Goal: Information Seeking & Learning: Compare options

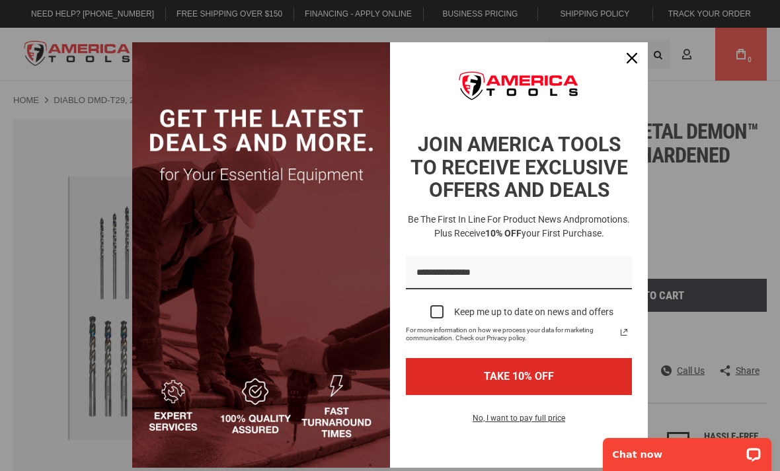
click at [630, 40] on div "Marketing offer form" at bounding box center [390, 235] width 780 height 471
click at [632, 54] on icon "close icon" at bounding box center [632, 58] width 11 height 11
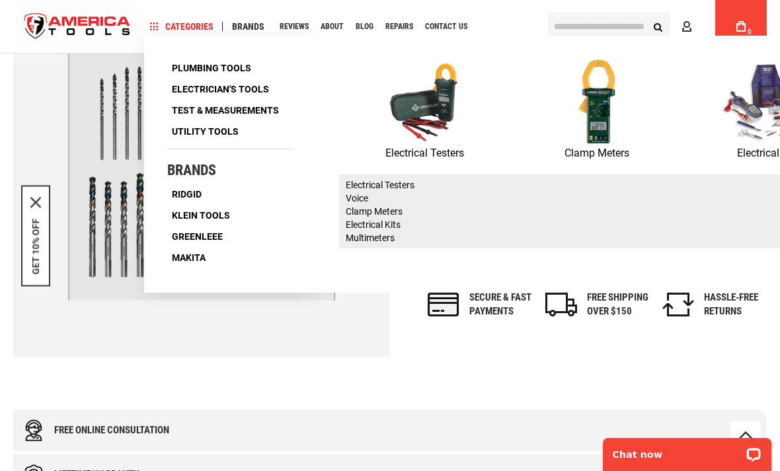
scroll to position [121, 0]
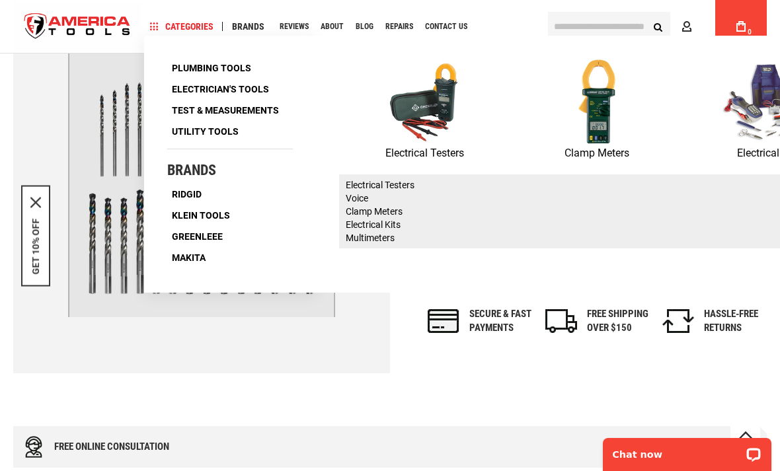
click at [0, 0] on img at bounding box center [0, 0] width 0 height 0
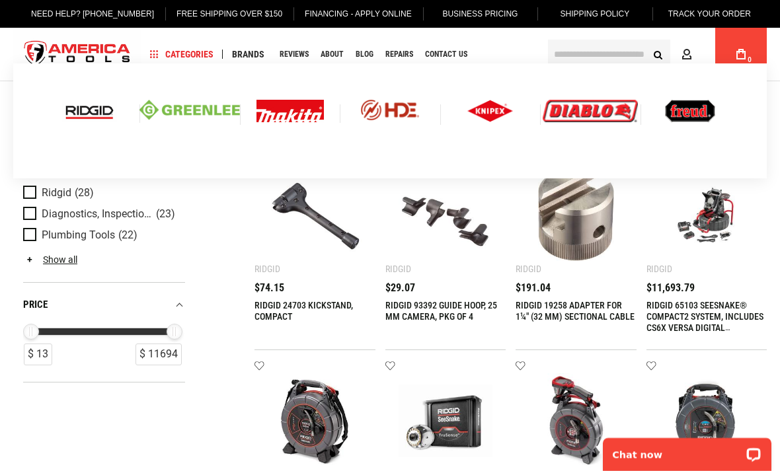
click at [489, 102] on img at bounding box center [490, 111] width 46 height 22
click at [485, 109] on img at bounding box center [490, 111] width 46 height 22
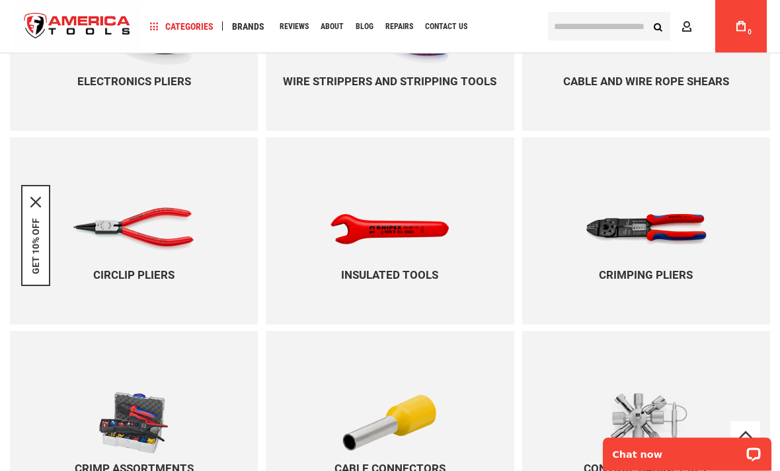
scroll to position [1391, 0]
click at [585, 227] on img at bounding box center [646, 229] width 122 height 112
click at [594, 230] on img at bounding box center [646, 229] width 122 height 112
click at [629, 267] on img at bounding box center [646, 229] width 122 height 112
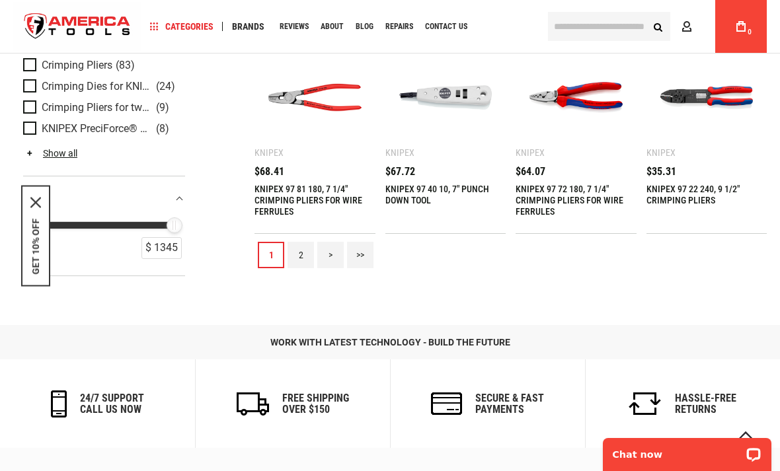
scroll to position [1150, 0]
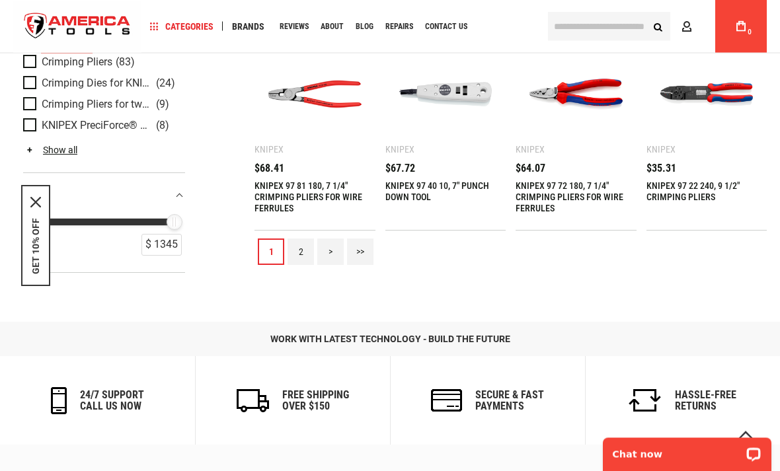
click at [666, 154] on div "Add to wishlist Knipex KNIPEX 97 22 240, 9 1/2" CRIMPING PLIERS $35.31 Add to C…" at bounding box center [706, 132] width 121 height 197
click at [667, 182] on link "KNIPEX 97 22 240, 9 1/2" CRIMPING PLIERS" at bounding box center [692, 192] width 93 height 22
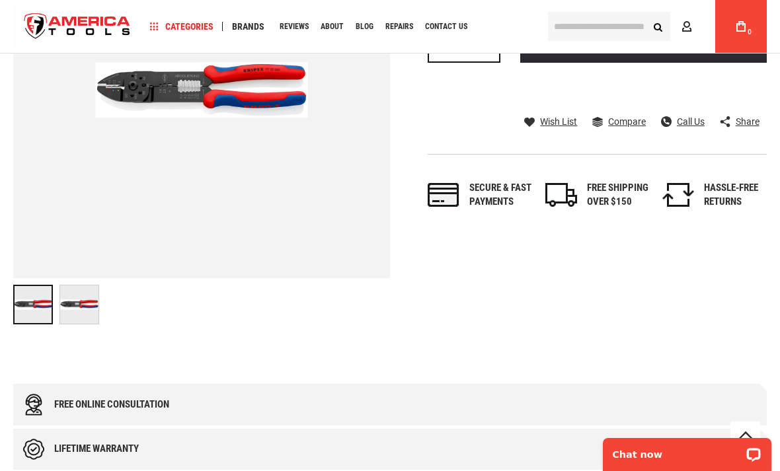
scroll to position [215, 0]
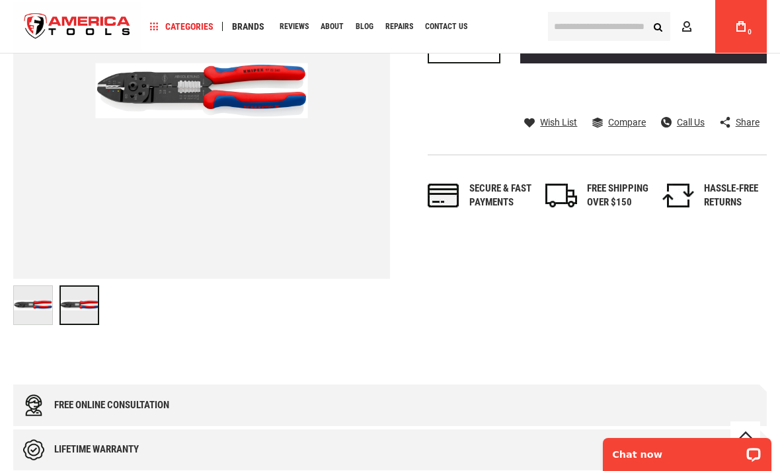
click at [70, 309] on div at bounding box center [79, 306] width 40 height 40
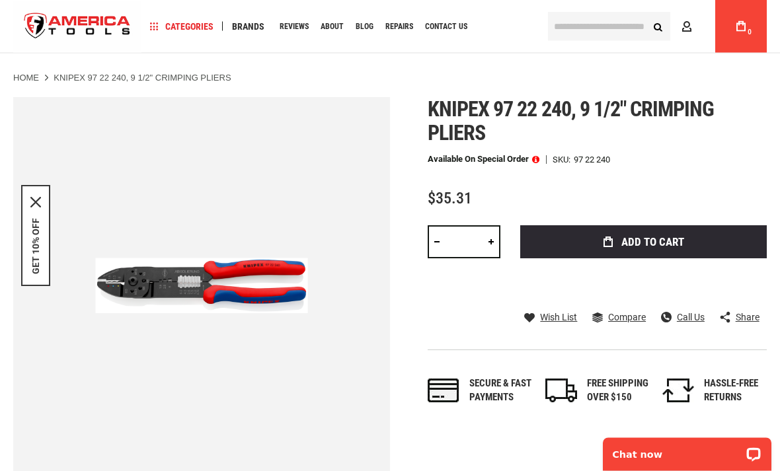
scroll to position [0, 0]
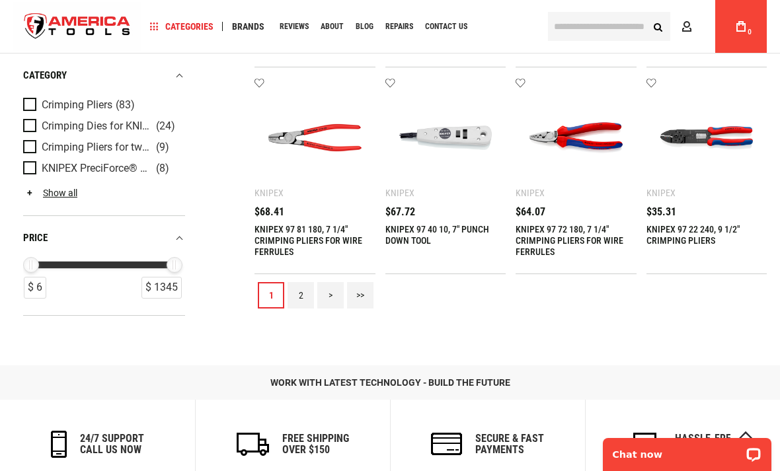
scroll to position [1082, 0]
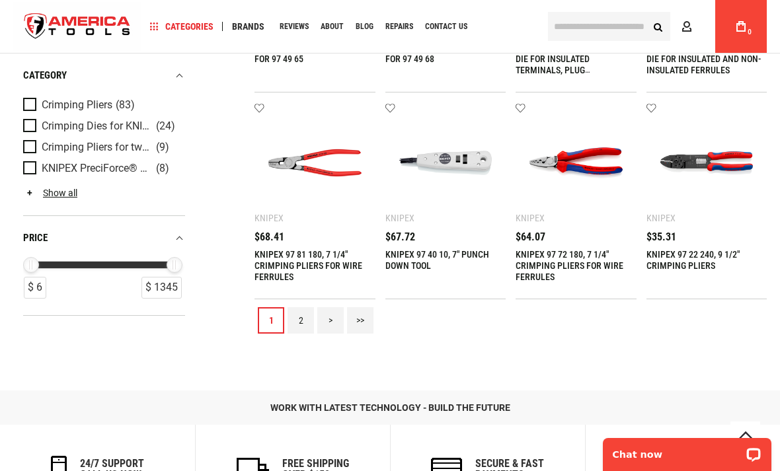
click at [326, 313] on link ">" at bounding box center [330, 320] width 26 height 26
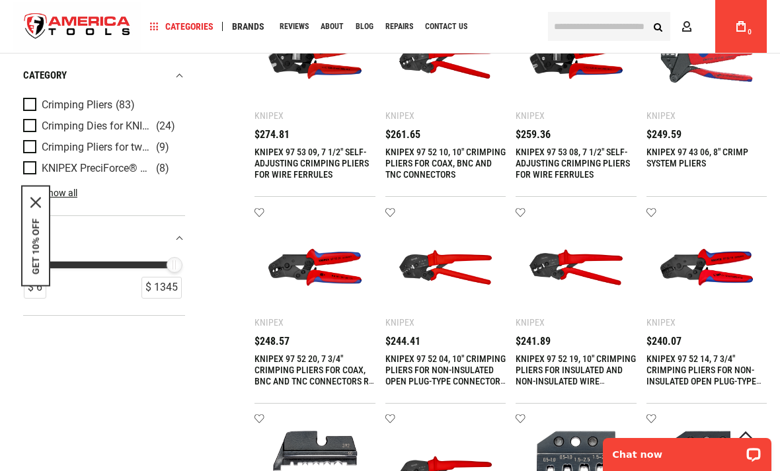
scroll to position [555, 0]
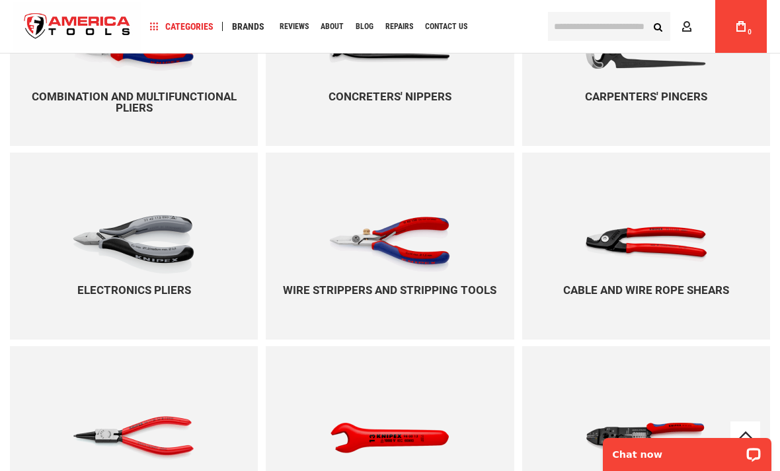
scroll to position [1181, 0]
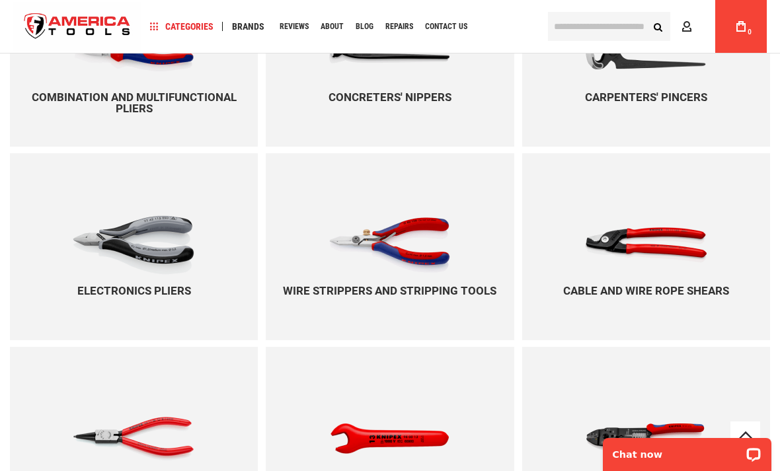
click at [360, 283] on img at bounding box center [389, 245] width 122 height 112
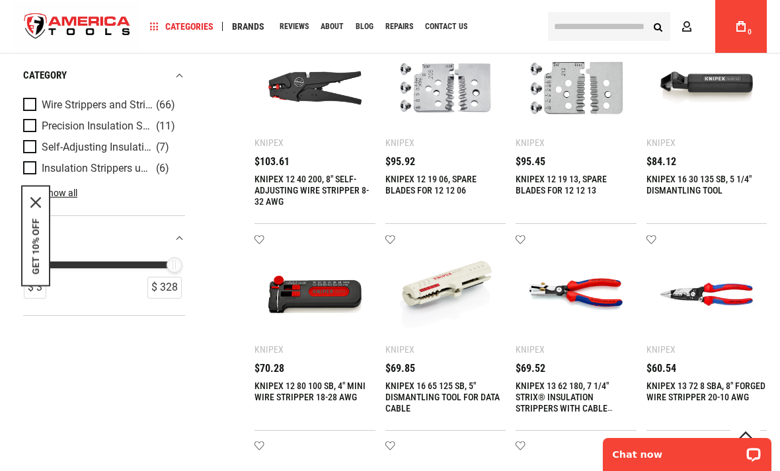
scroll to position [534, 0]
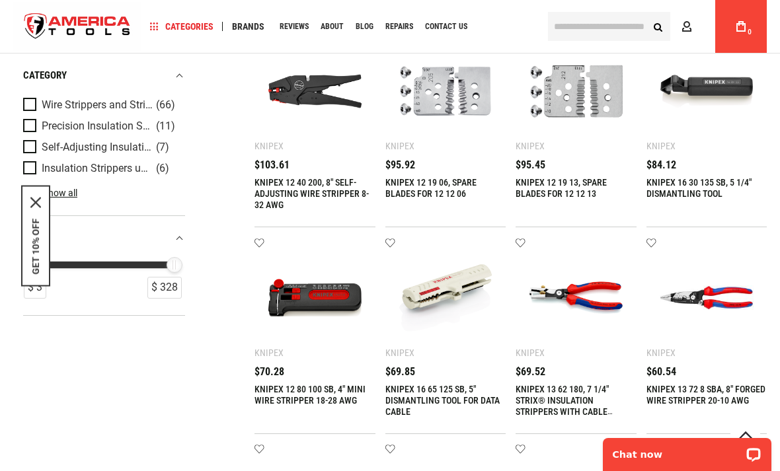
click at [668, 338] on img at bounding box center [707, 297] width 95 height 95
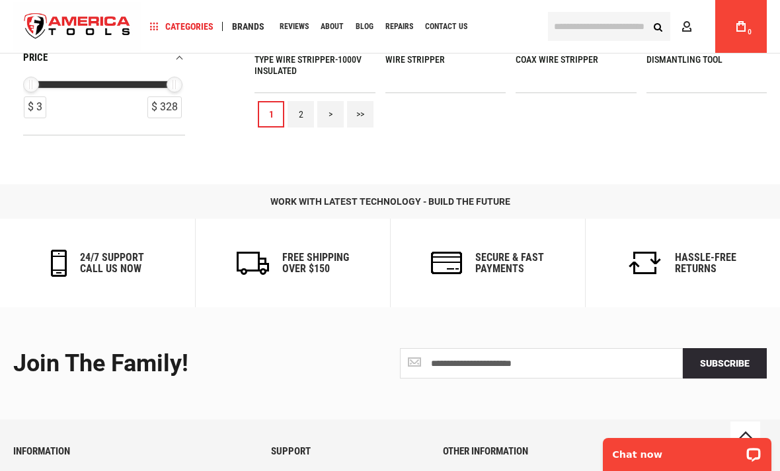
scroll to position [1279, 0]
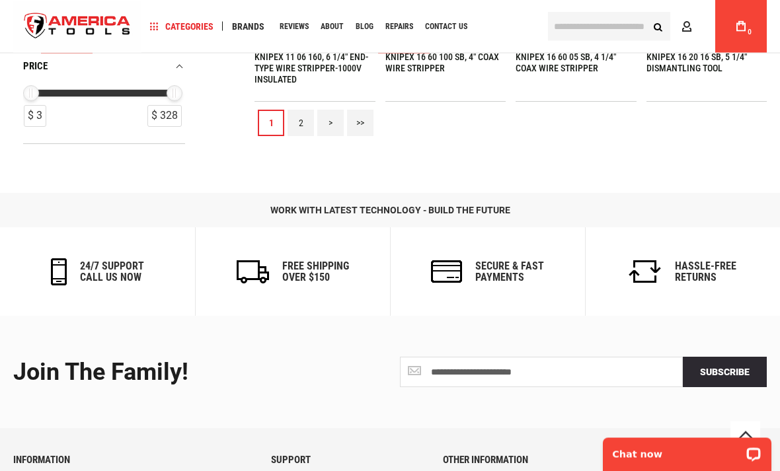
click at [300, 116] on link "2" at bounding box center [300, 123] width 26 height 26
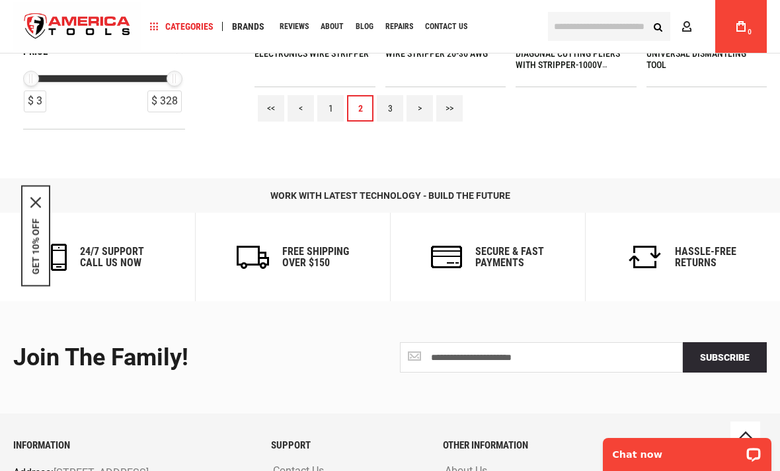
scroll to position [1293, 0]
click at [391, 102] on link "3" at bounding box center [390, 109] width 26 height 26
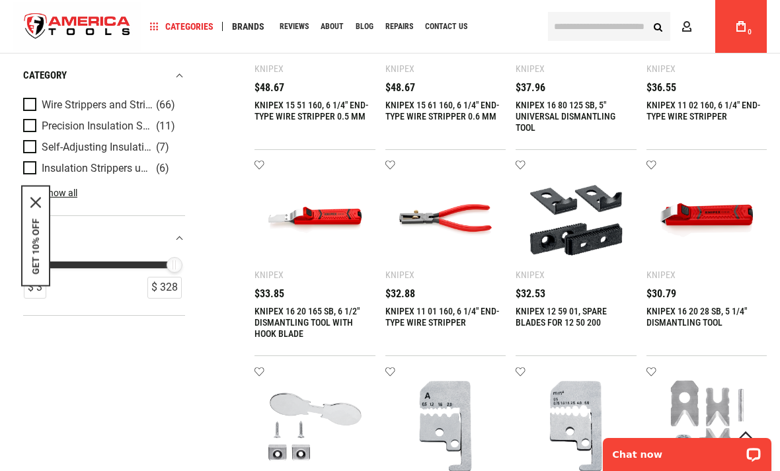
scroll to position [404, 0]
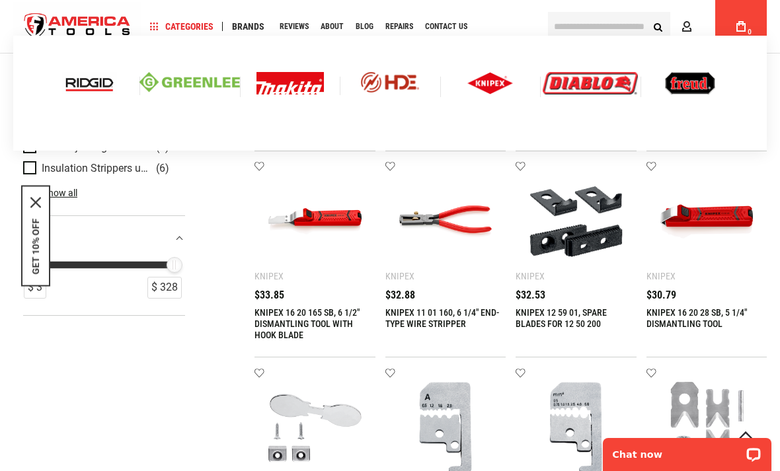
click at [580, 81] on img at bounding box center [590, 83] width 95 height 22
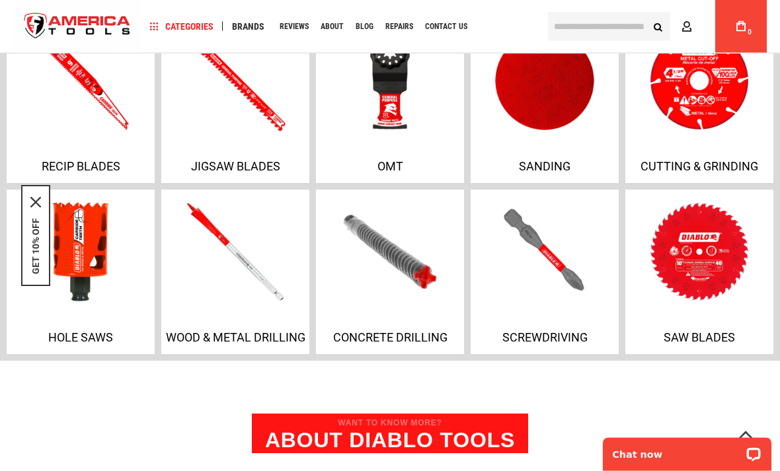
scroll to position [927, 0]
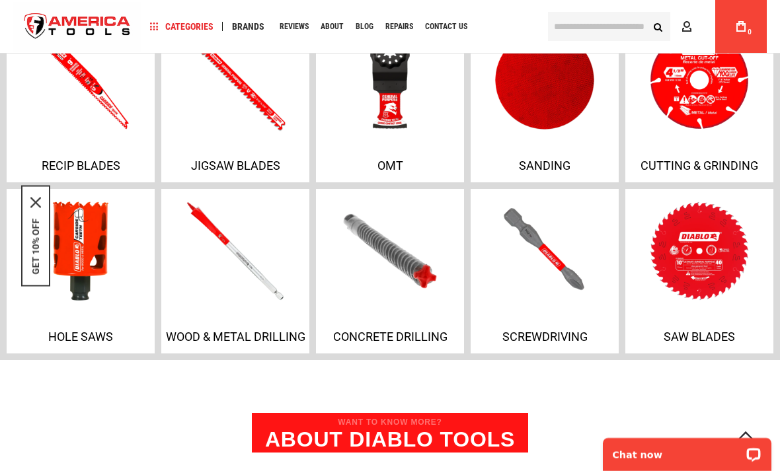
click at [517, 276] on img at bounding box center [544, 251] width 141 height 104
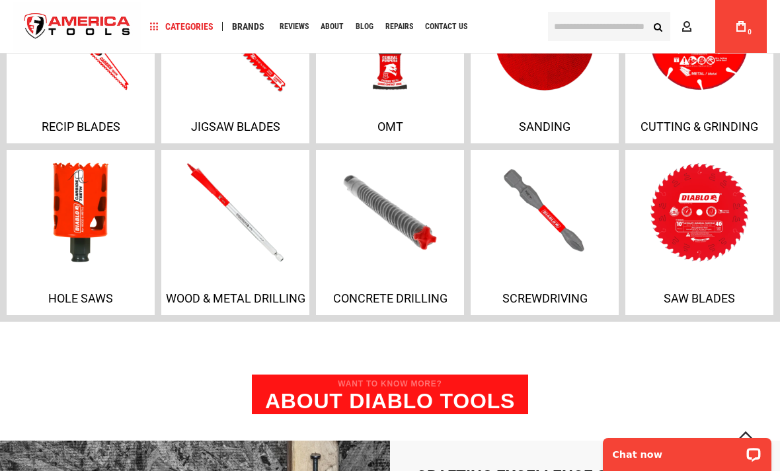
scroll to position [706, 0]
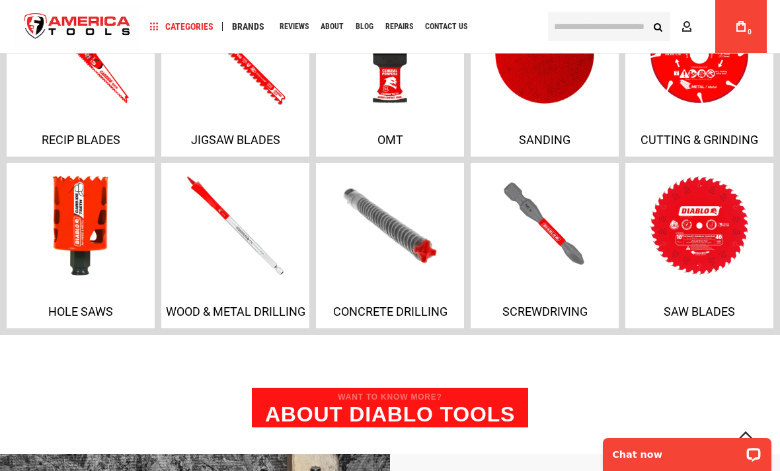
click at [198, 223] on img at bounding box center [235, 225] width 141 height 104
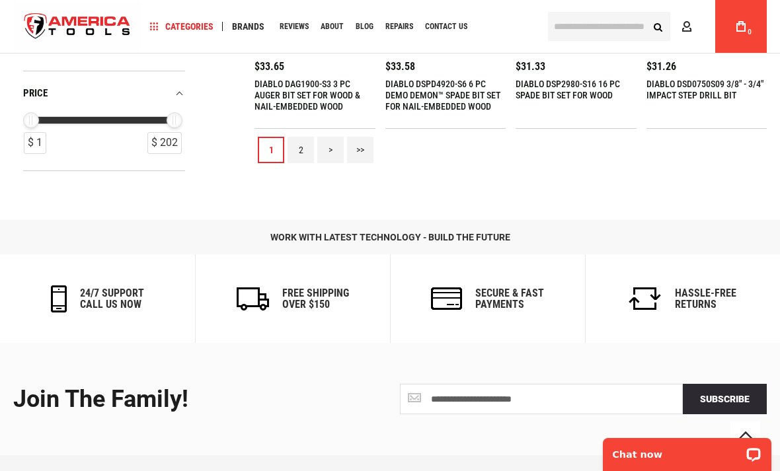
scroll to position [1245, 0]
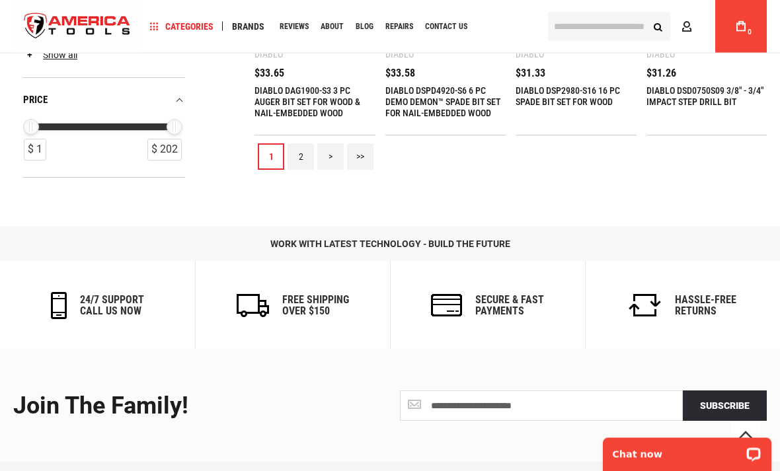
click at [303, 148] on link "2" at bounding box center [300, 157] width 26 height 26
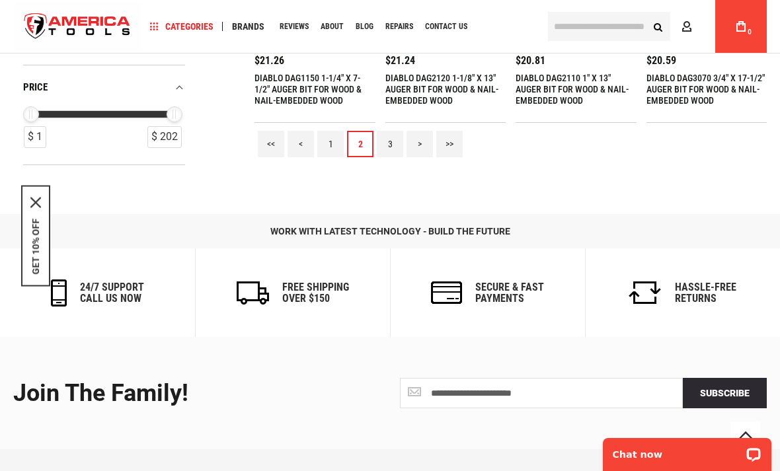
scroll to position [1244, 0]
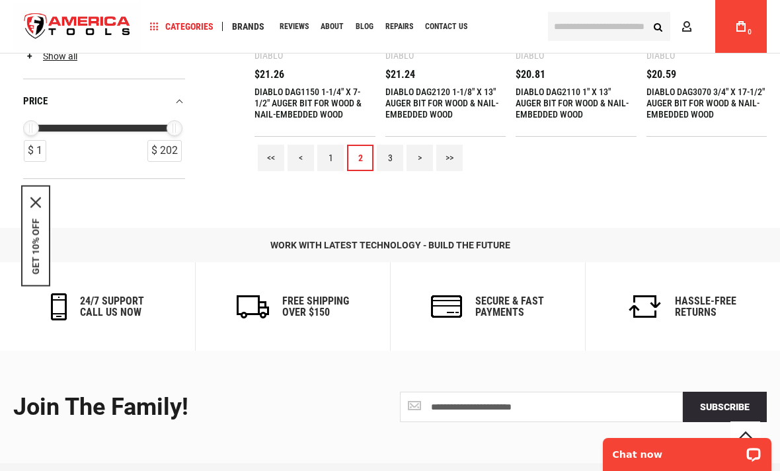
click at [381, 155] on link "3" at bounding box center [390, 158] width 26 height 26
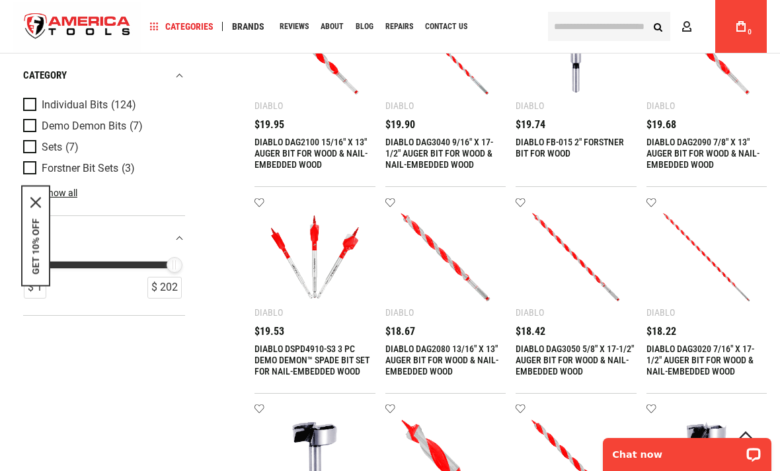
scroll to position [0, 0]
